Goal: Find specific page/section: Find specific page/section

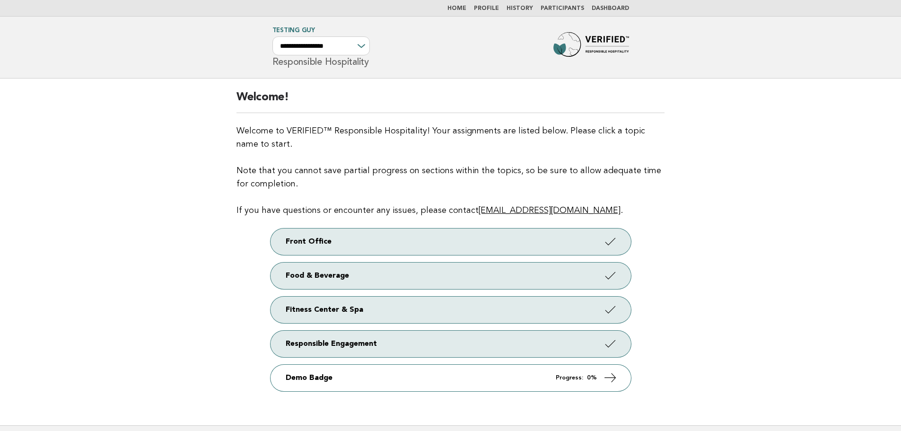
click at [561, 11] on link "Participants" at bounding box center [561, 9] width 43 height 6
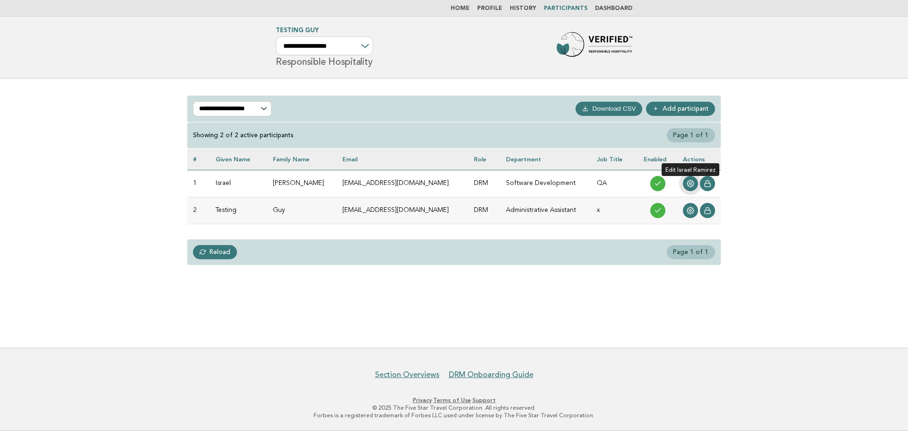
click at [685, 184] on link at bounding box center [690, 183] width 15 height 15
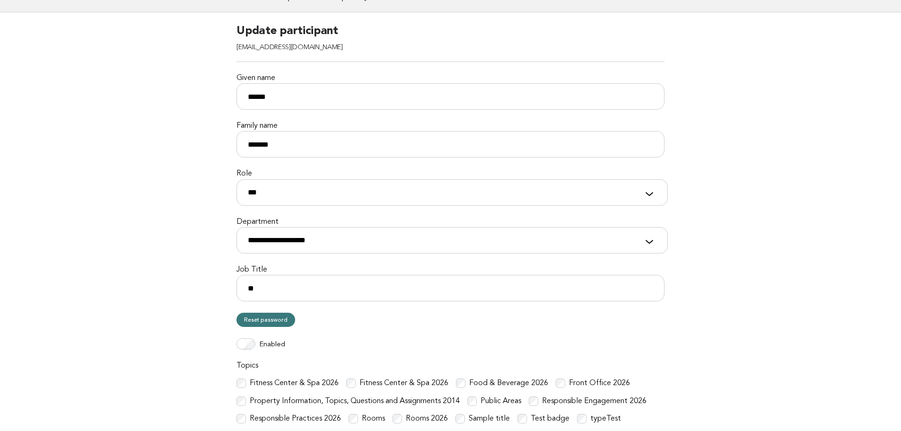
scroll to position [187, 0]
